Goal: Task Accomplishment & Management: Use online tool/utility

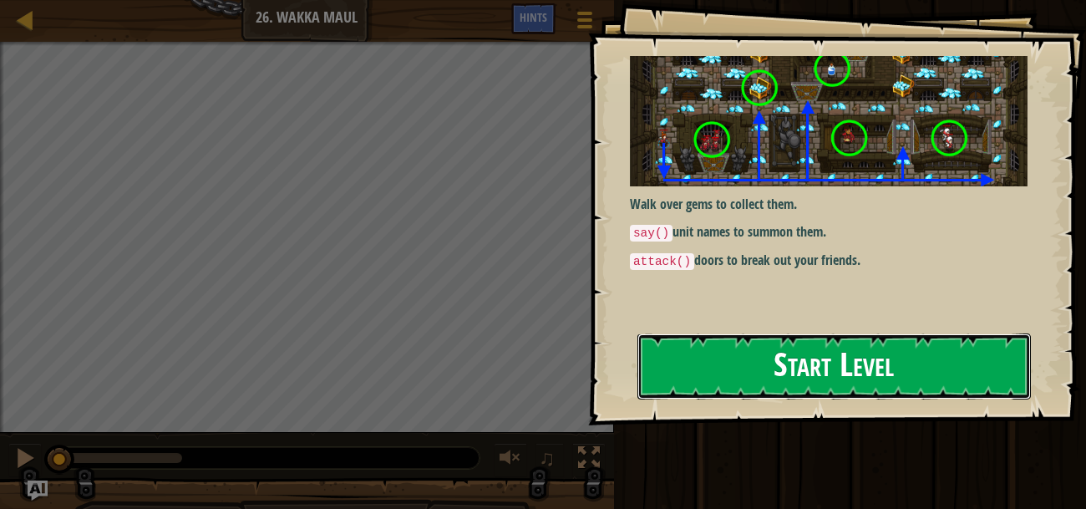
click at [796, 349] on button "Start Level" at bounding box center [833, 366] width 393 height 66
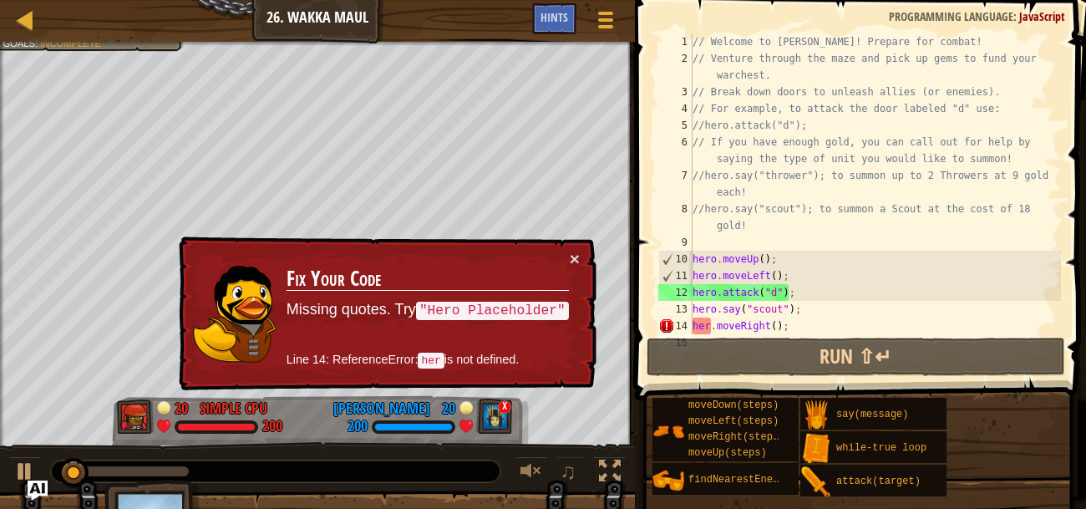
click at [708, 323] on div "// Welcome to [PERSON_NAME]! Prepare for combat! // Venture through the maze an…" at bounding box center [875, 200] width 372 height 334
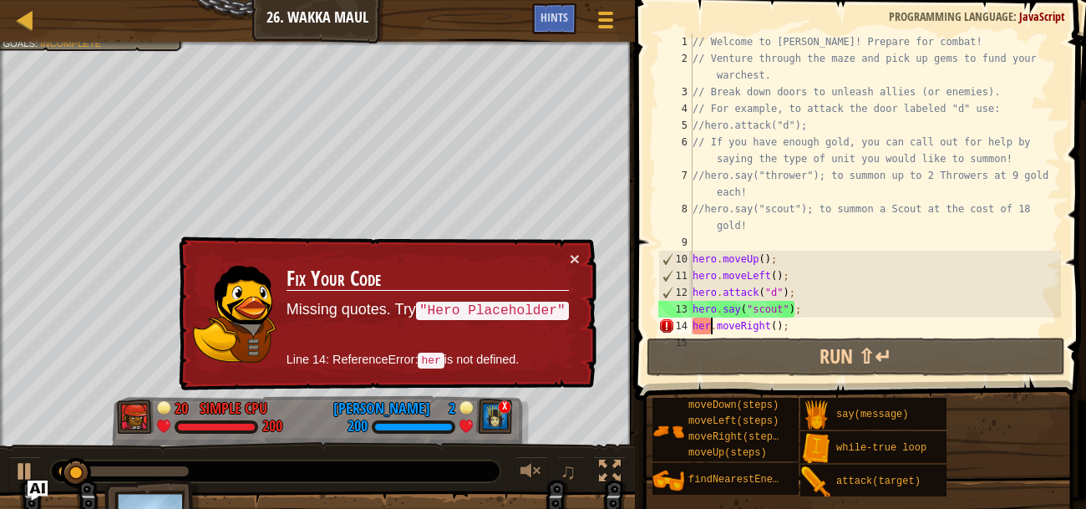
scroll to position [8, 1]
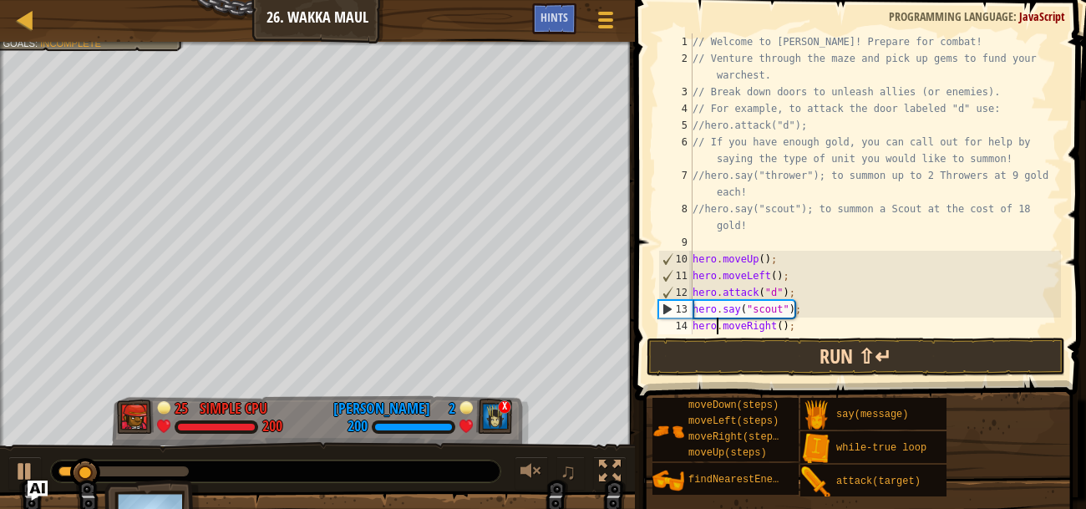
type textarea "hero.moveRight();"
click at [802, 352] on button "Run ⇧↵" at bounding box center [856, 356] width 418 height 38
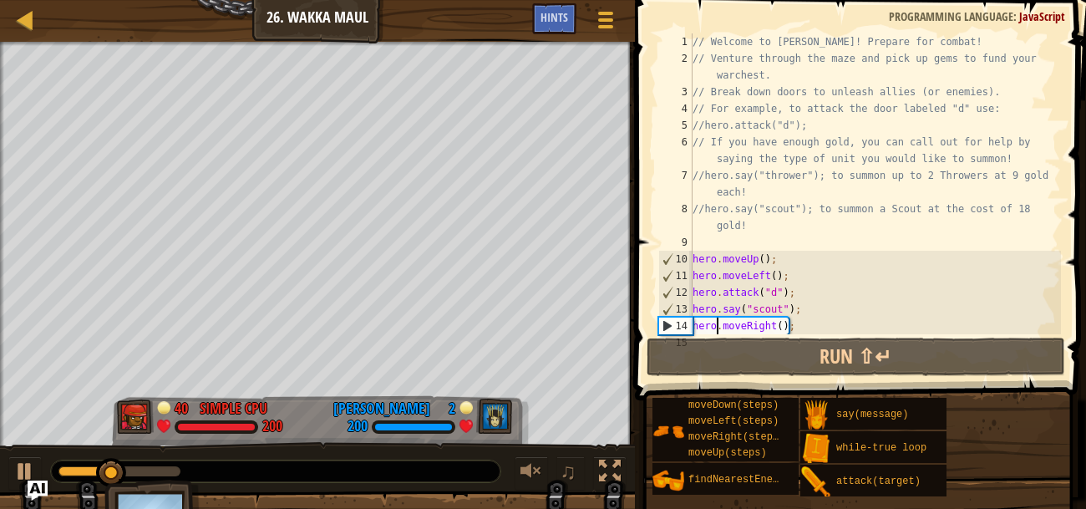
scroll to position [16, 0]
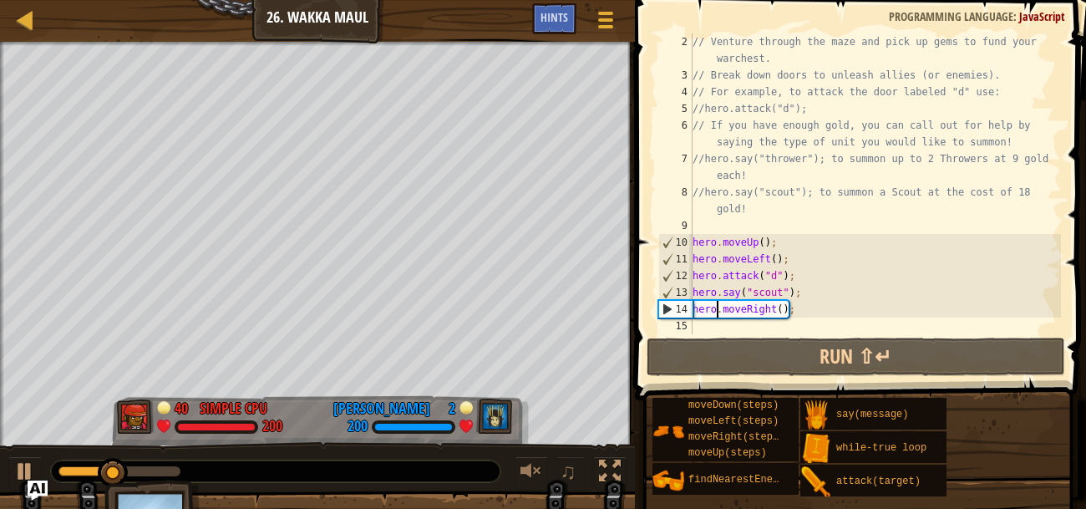
click at [820, 318] on div "// Venture through the maze and pick up gems to fund your warchest. // Break do…" at bounding box center [875, 208] width 372 height 351
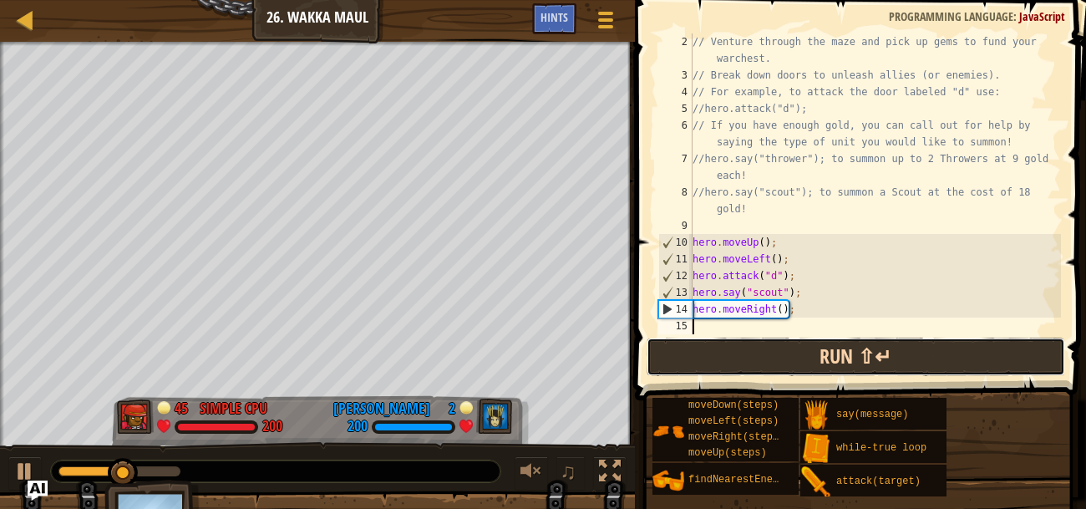
click at [841, 356] on button "Run ⇧↵" at bounding box center [856, 356] width 418 height 38
click at [843, 351] on button "Run ⇧↵" at bounding box center [856, 356] width 418 height 38
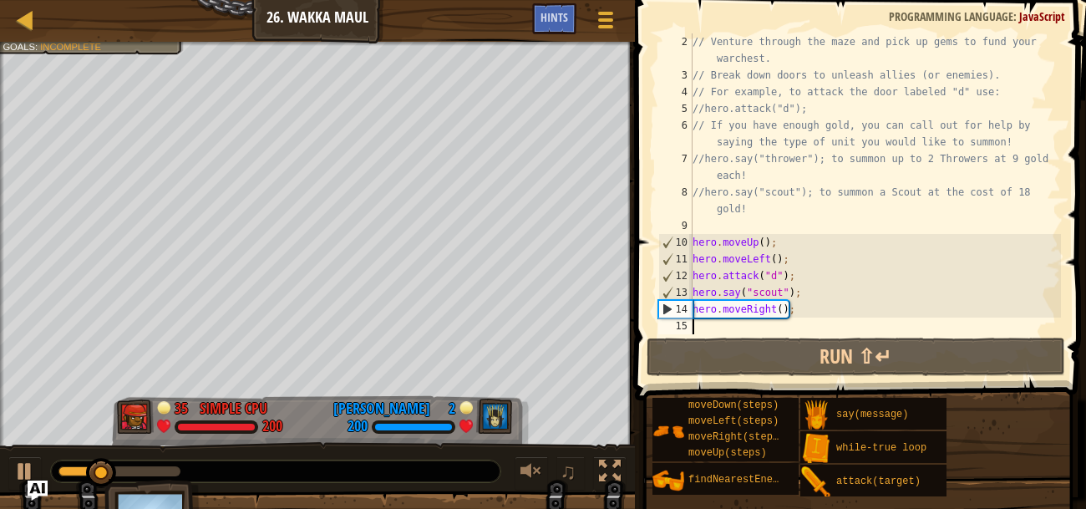
click at [753, 302] on div "// Venture through the maze and pick up gems to fund your warchest. // Break do…" at bounding box center [875, 208] width 372 height 351
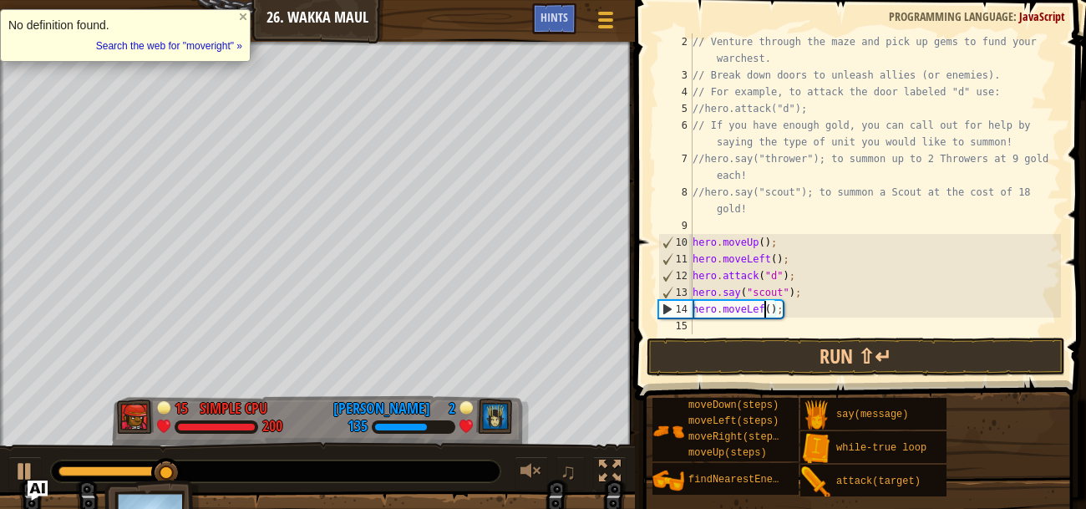
scroll to position [8, 7]
type textarea "hero.moveLeft();"
click at [789, 358] on button "Run ⇧↵" at bounding box center [856, 356] width 418 height 38
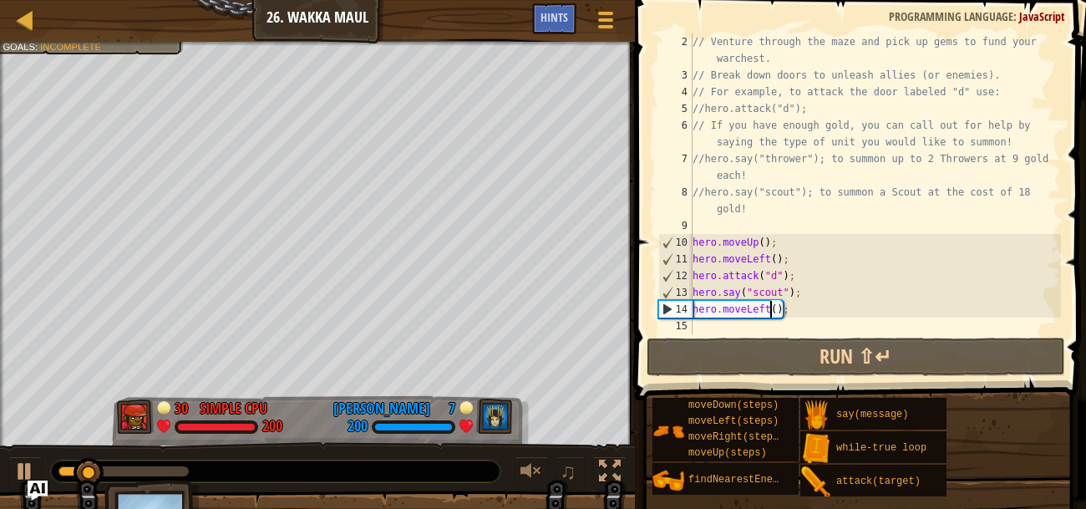
click at [791, 320] on div "// Venture through the maze and pick up gems to fund your warchest. // Break do…" at bounding box center [875, 208] width 372 height 351
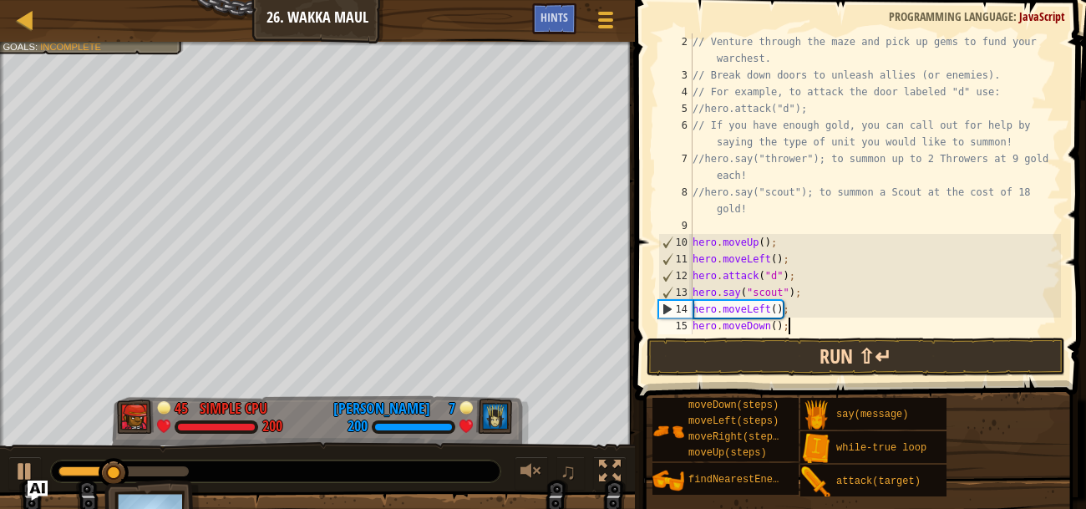
type textarea "hero.moveDown();"
click at [892, 343] on button "Run ⇧↵" at bounding box center [856, 356] width 418 height 38
